Goal: Task Accomplishment & Management: Manage account settings

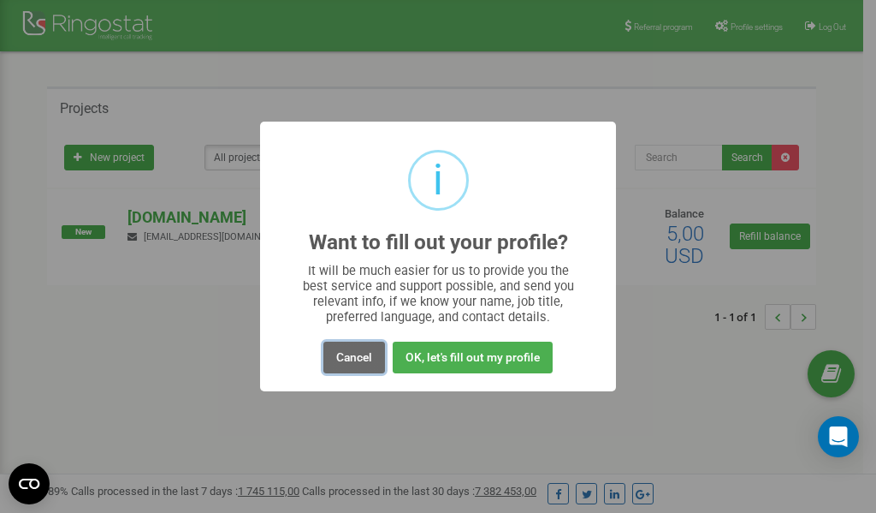
click at [354, 363] on button "Cancel" at bounding box center [355, 357] width 62 height 32
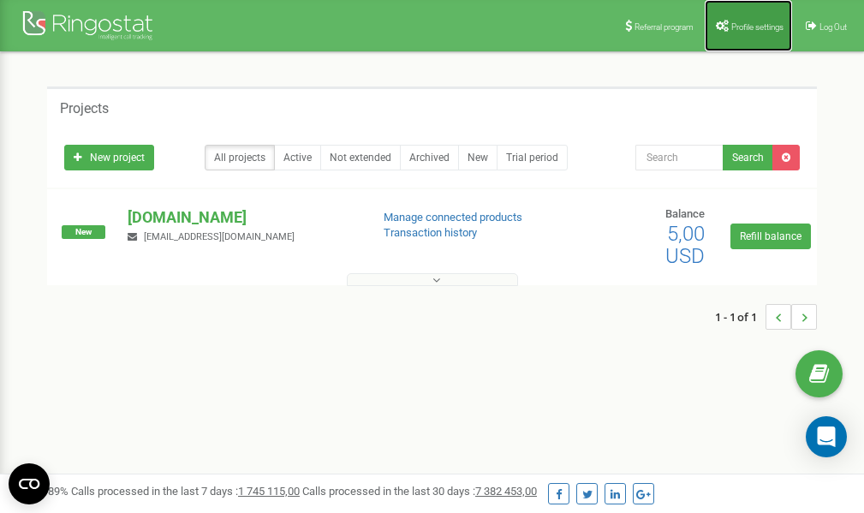
click at [744, 33] on link "Profile settings" at bounding box center [747, 25] width 87 height 51
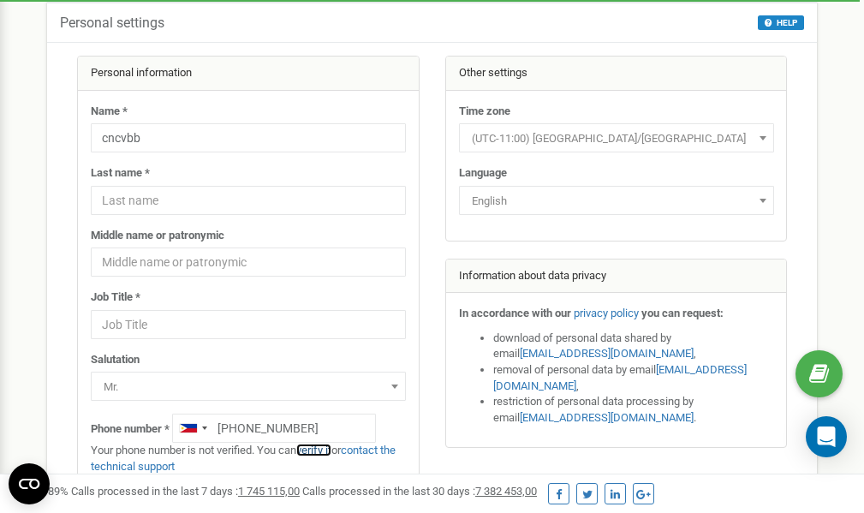
click at [327, 450] on link "verify it" at bounding box center [313, 449] width 35 height 13
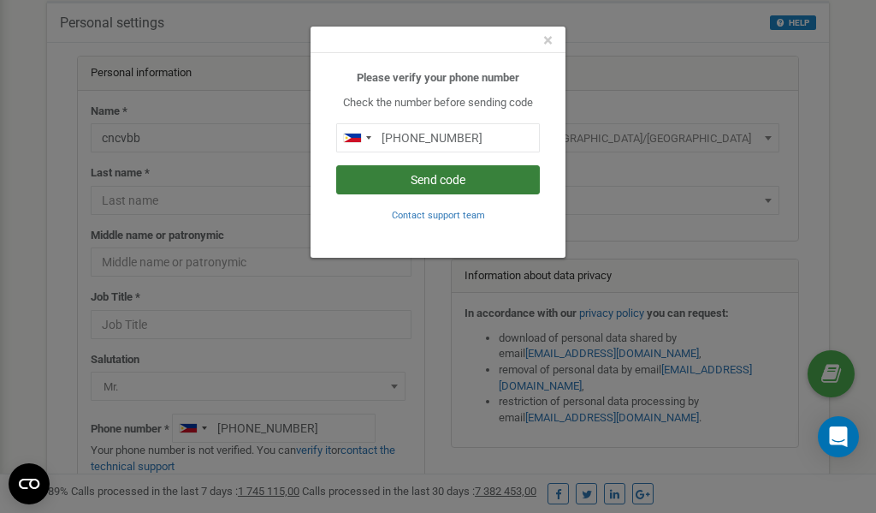
click at [434, 178] on button "Send code" at bounding box center [438, 179] width 204 height 29
